Goal: Information Seeking & Learning: Learn about a topic

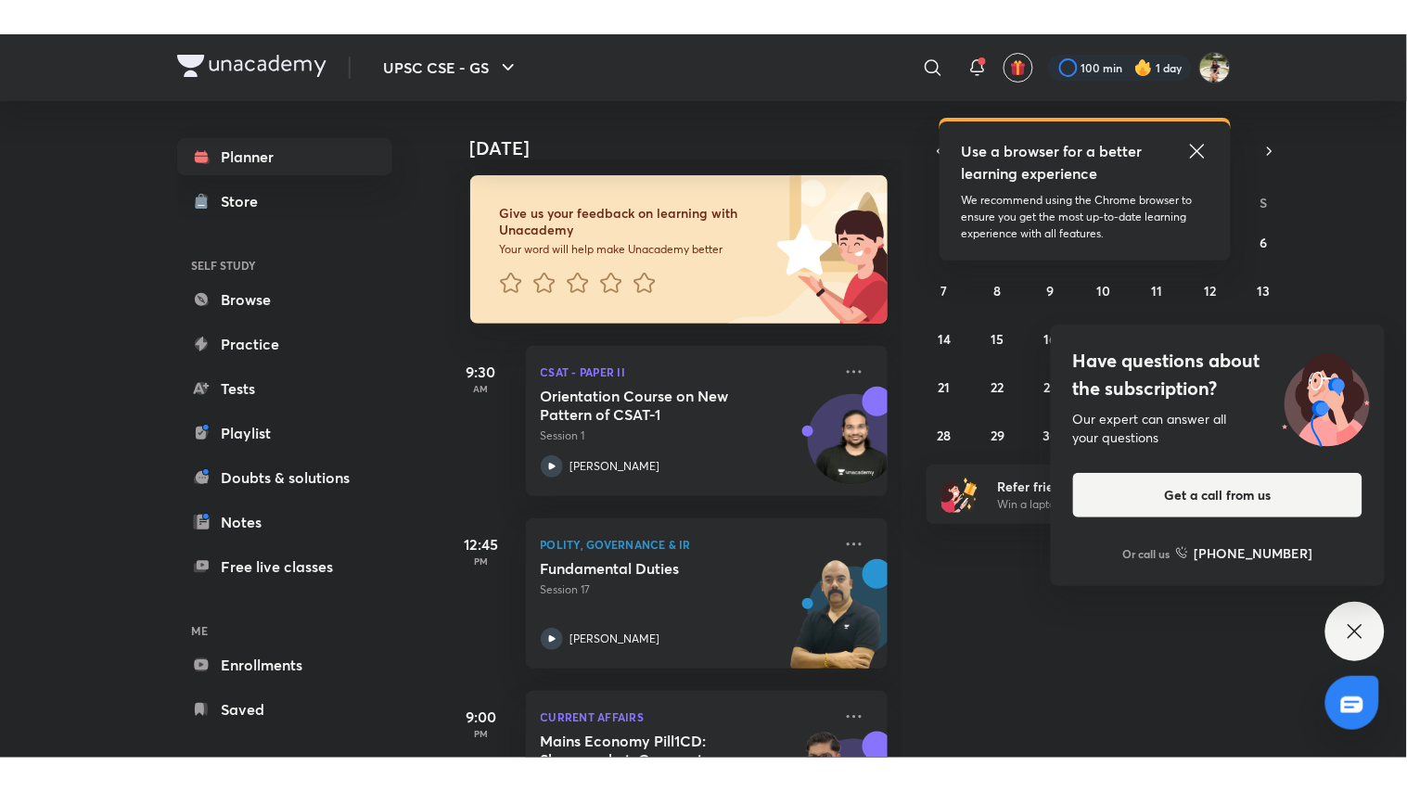
scroll to position [206, 0]
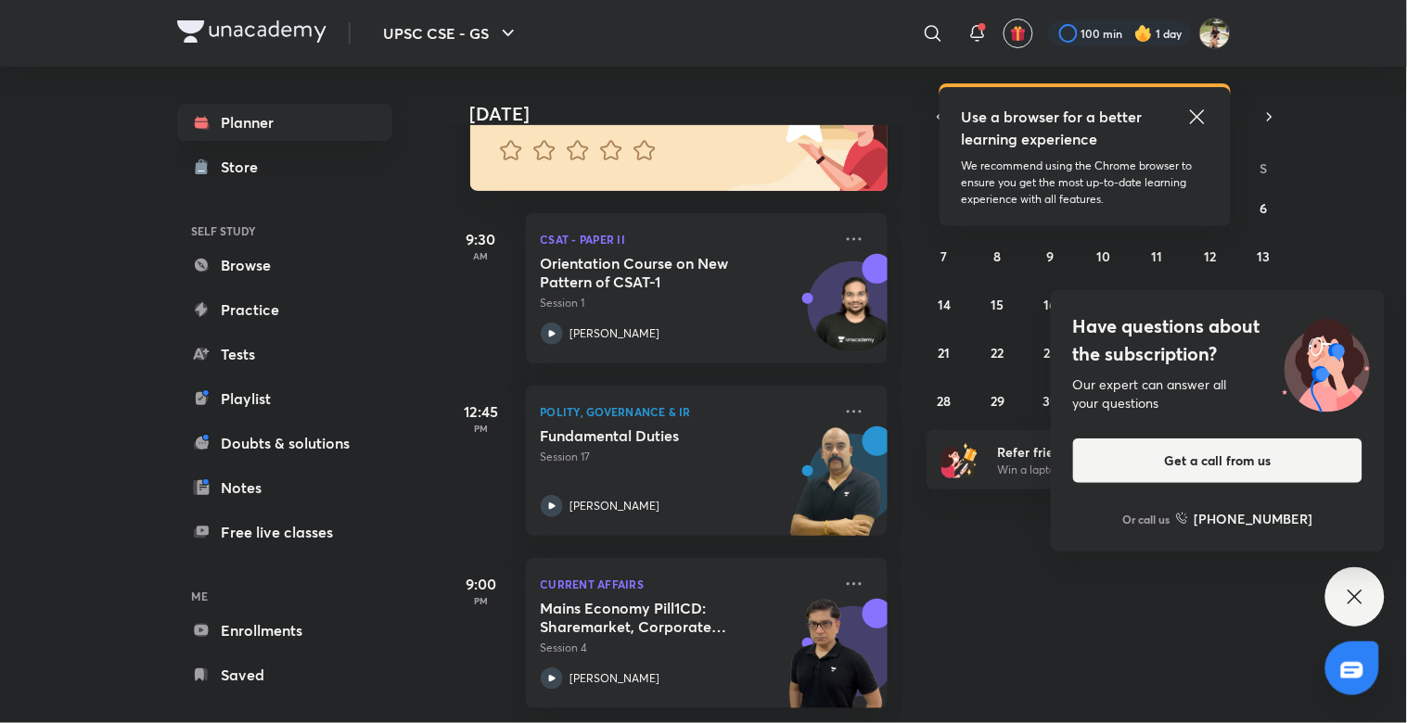
click at [1351, 576] on div "Have questions about the subscription? Our expert can answer all your questions…" at bounding box center [1354, 596] width 59 height 59
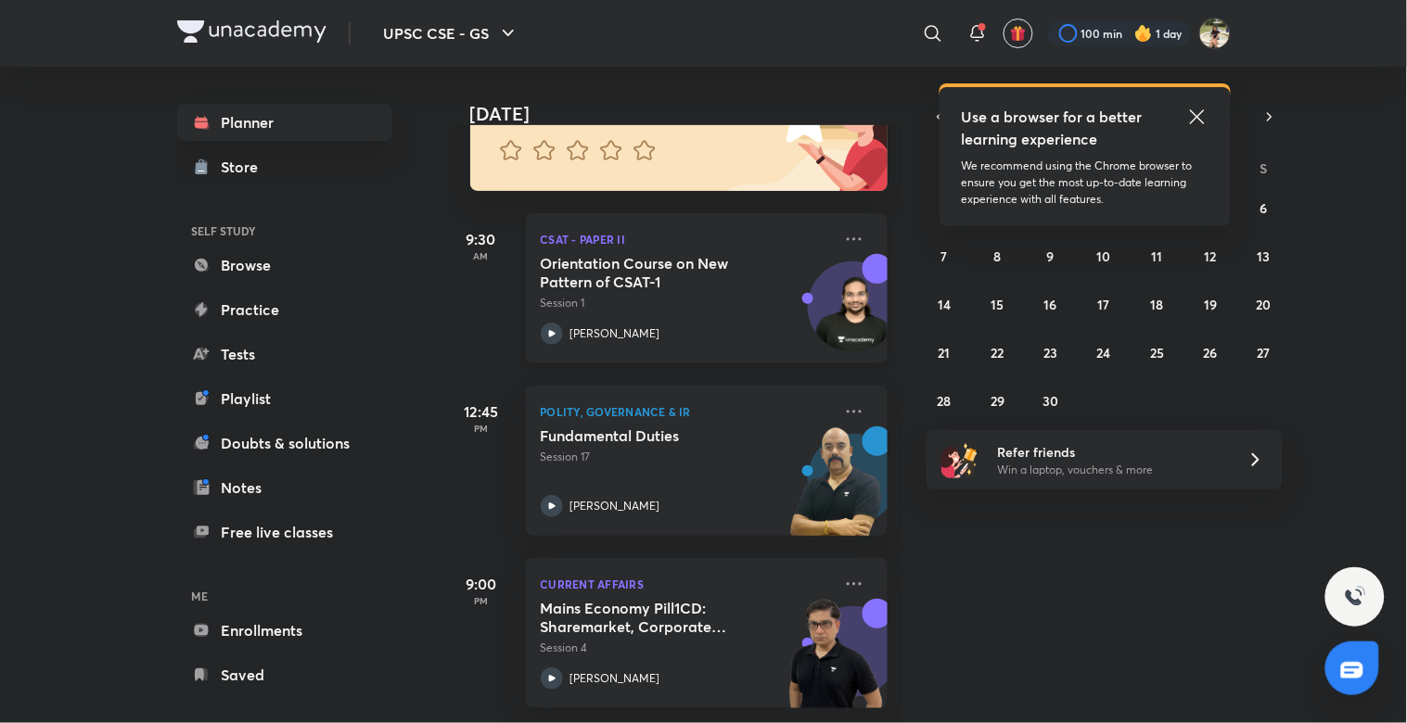
click at [714, 295] on p "Session 1" at bounding box center [686, 303] width 291 height 17
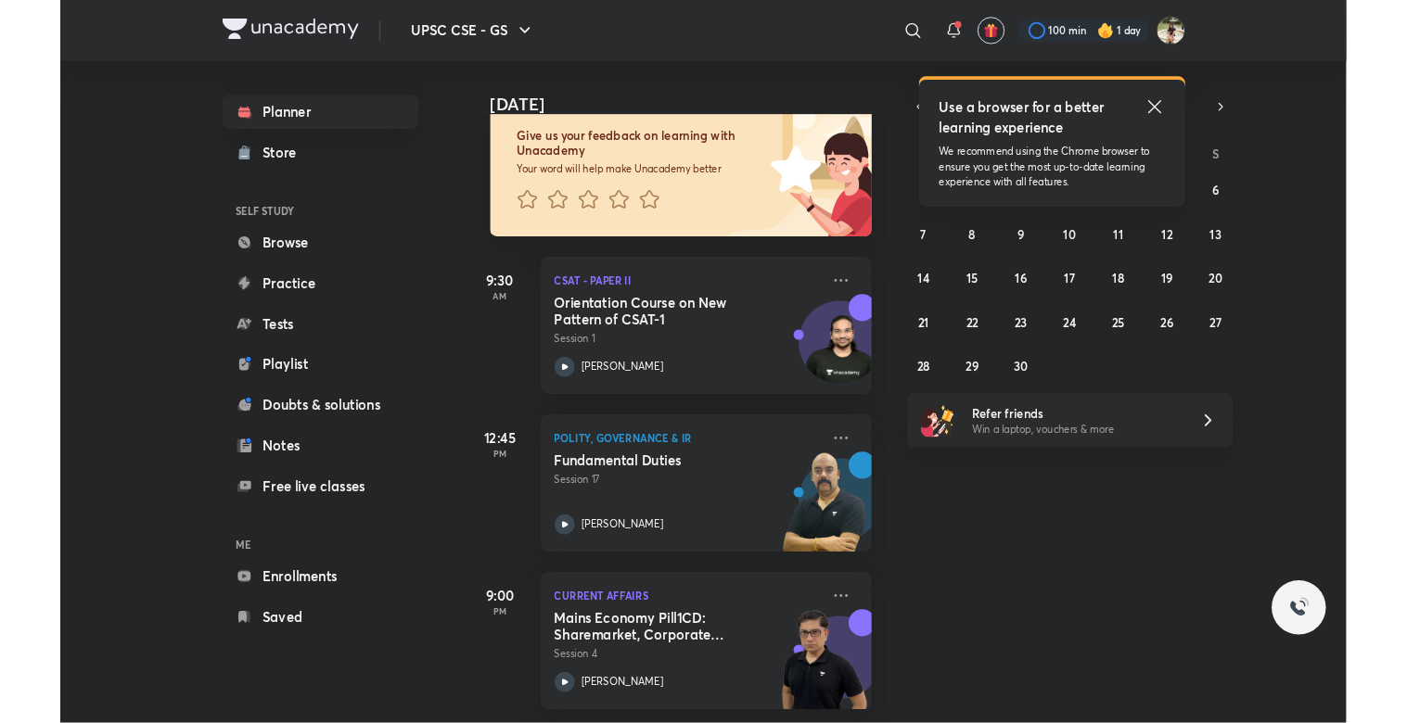
scroll to position [139, 0]
